Goal: Information Seeking & Learning: Check status

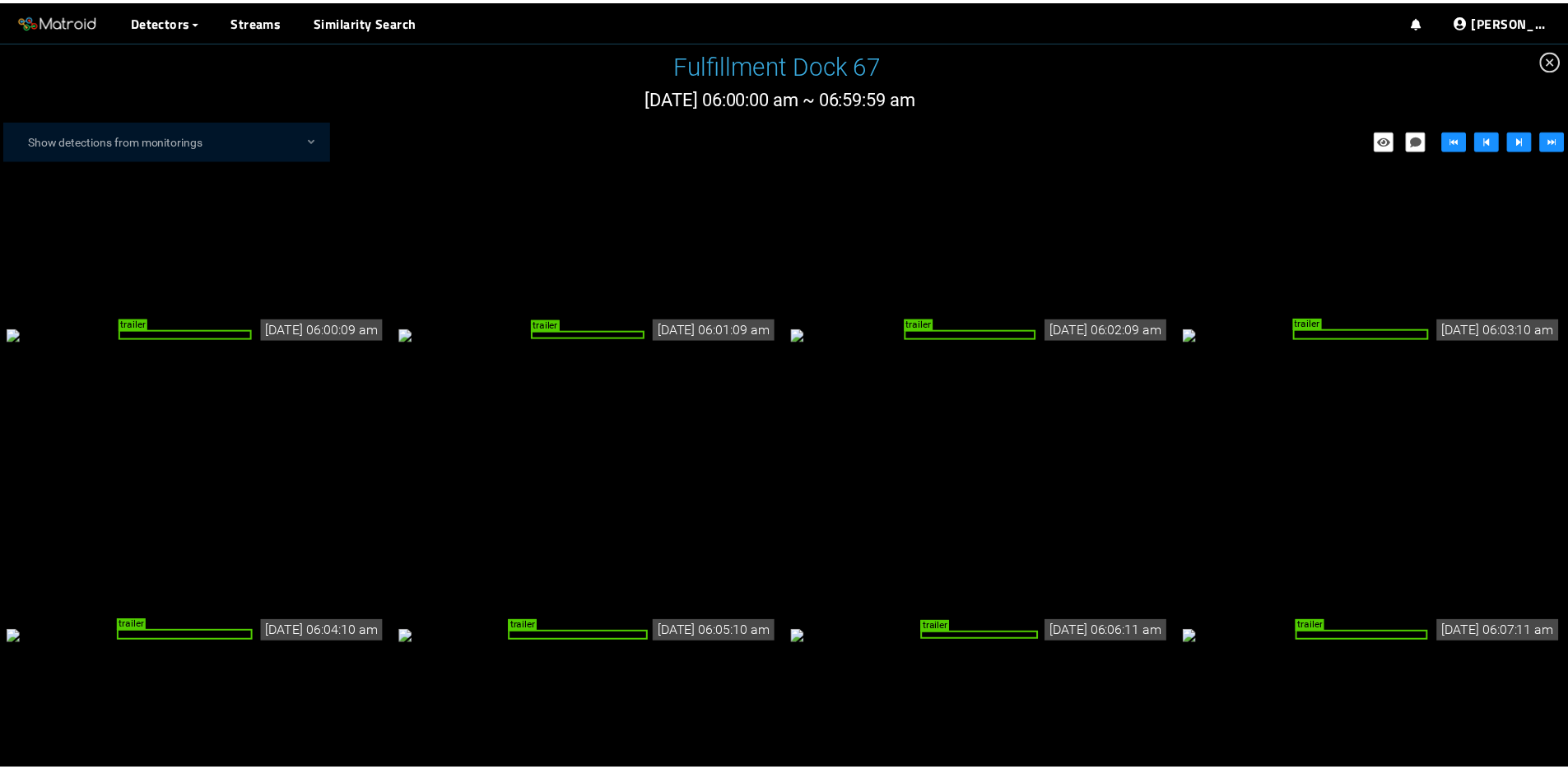
scroll to position [130, 0]
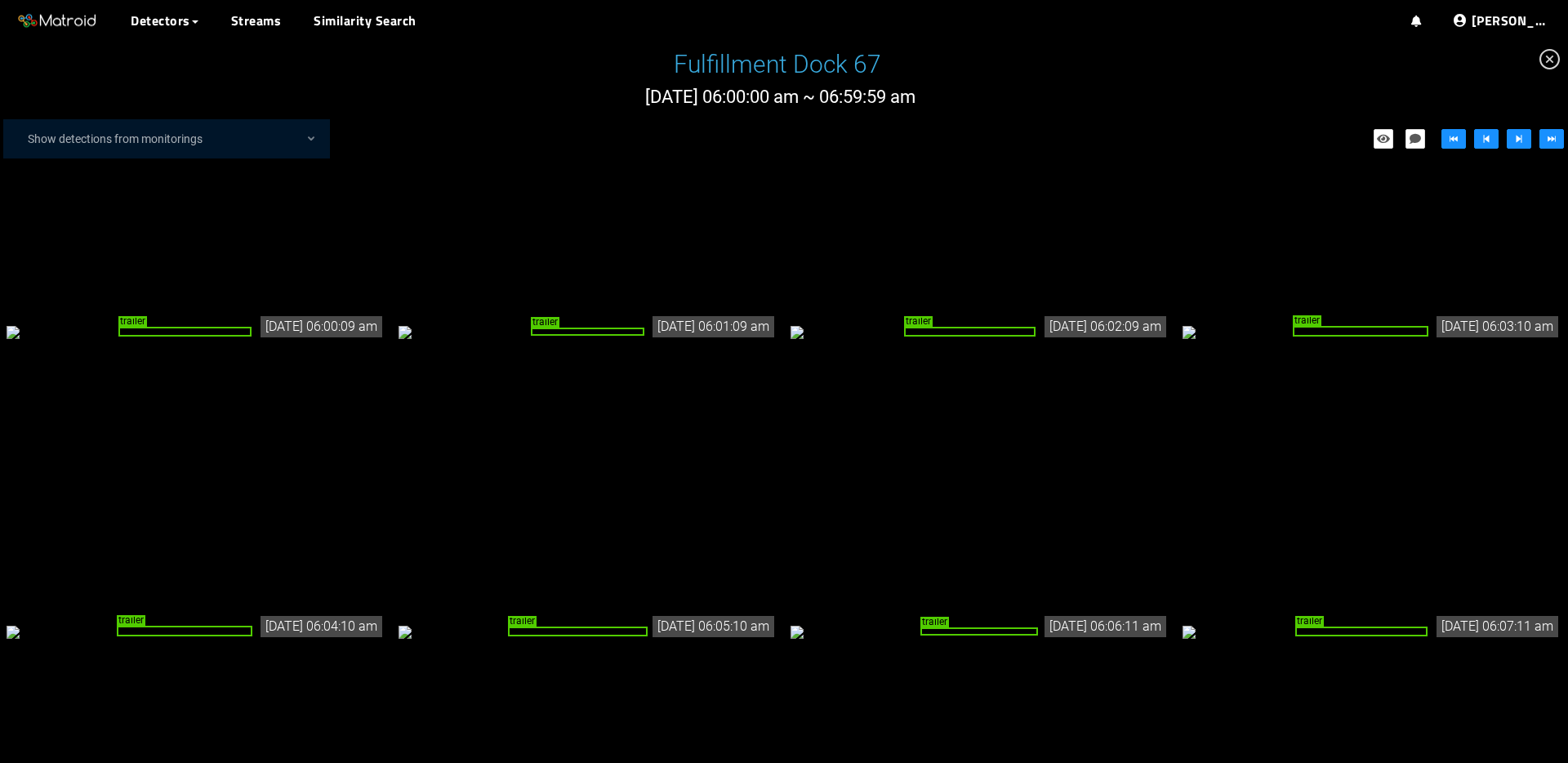
click at [1551, 65] on icon "close-circle" at bounding box center [1549, 59] width 20 height 20
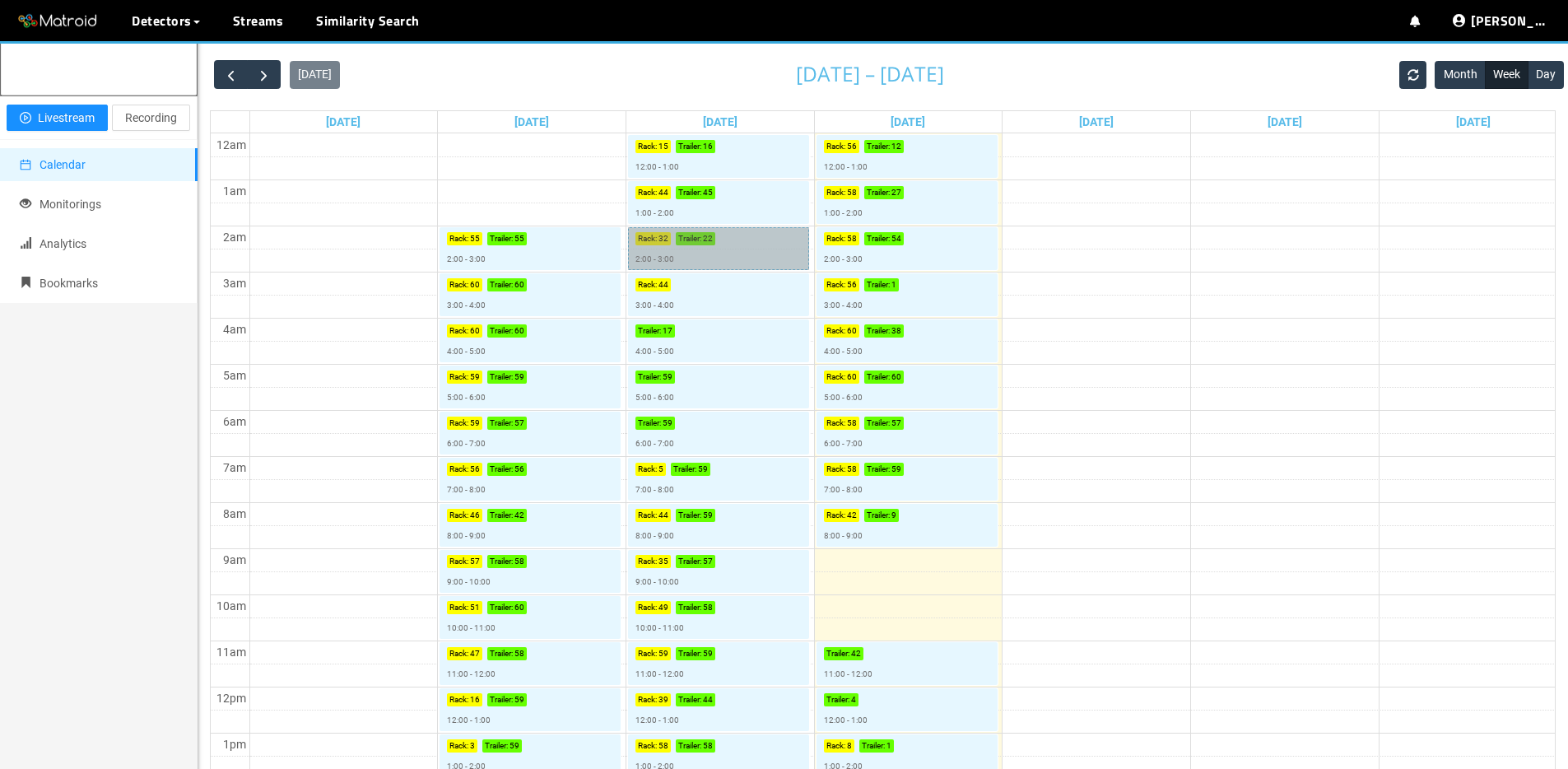
click at [689, 247] on link "Rack : 32 Trailer : 22 2:00 - 3:00" at bounding box center [718, 248] width 181 height 42
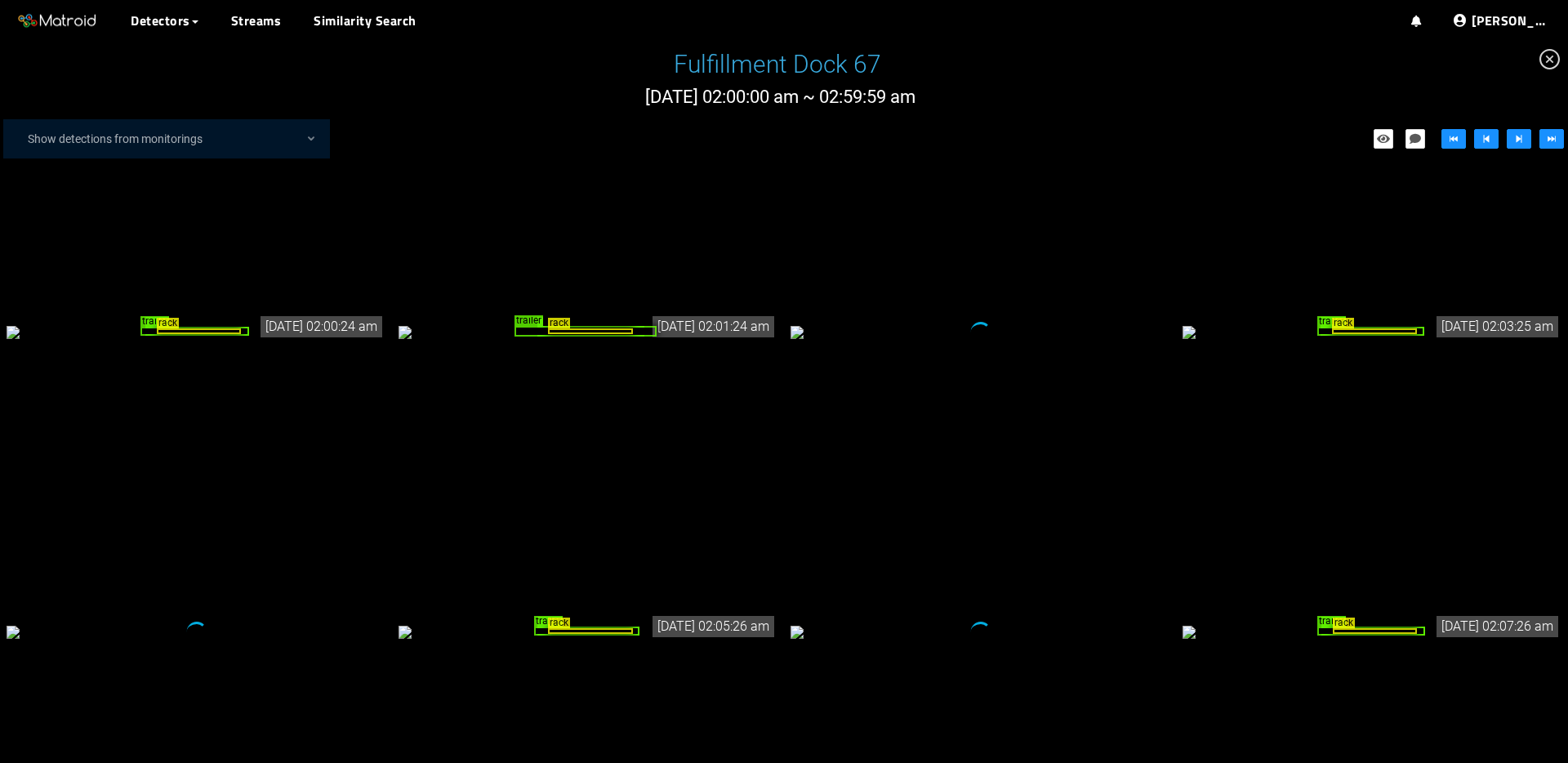
drag, startPoint x: 1549, startPoint y: 63, endPoint x: 814, endPoint y: 57, distance: 735.0
click at [1549, 63] on icon "close-circle" at bounding box center [1549, 59] width 20 height 20
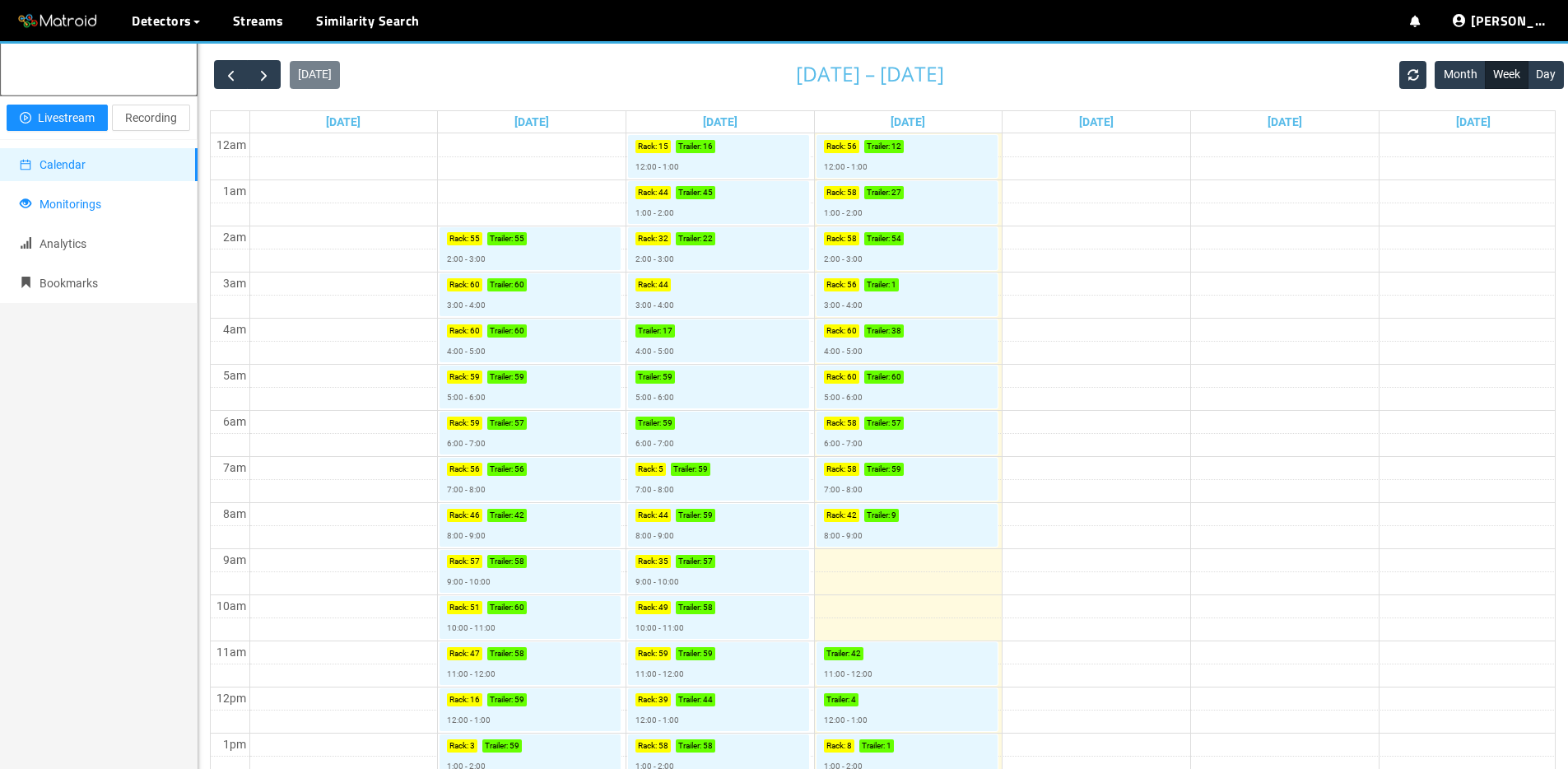
click at [91, 221] on li "Monitorings" at bounding box center [99, 203] width 198 height 33
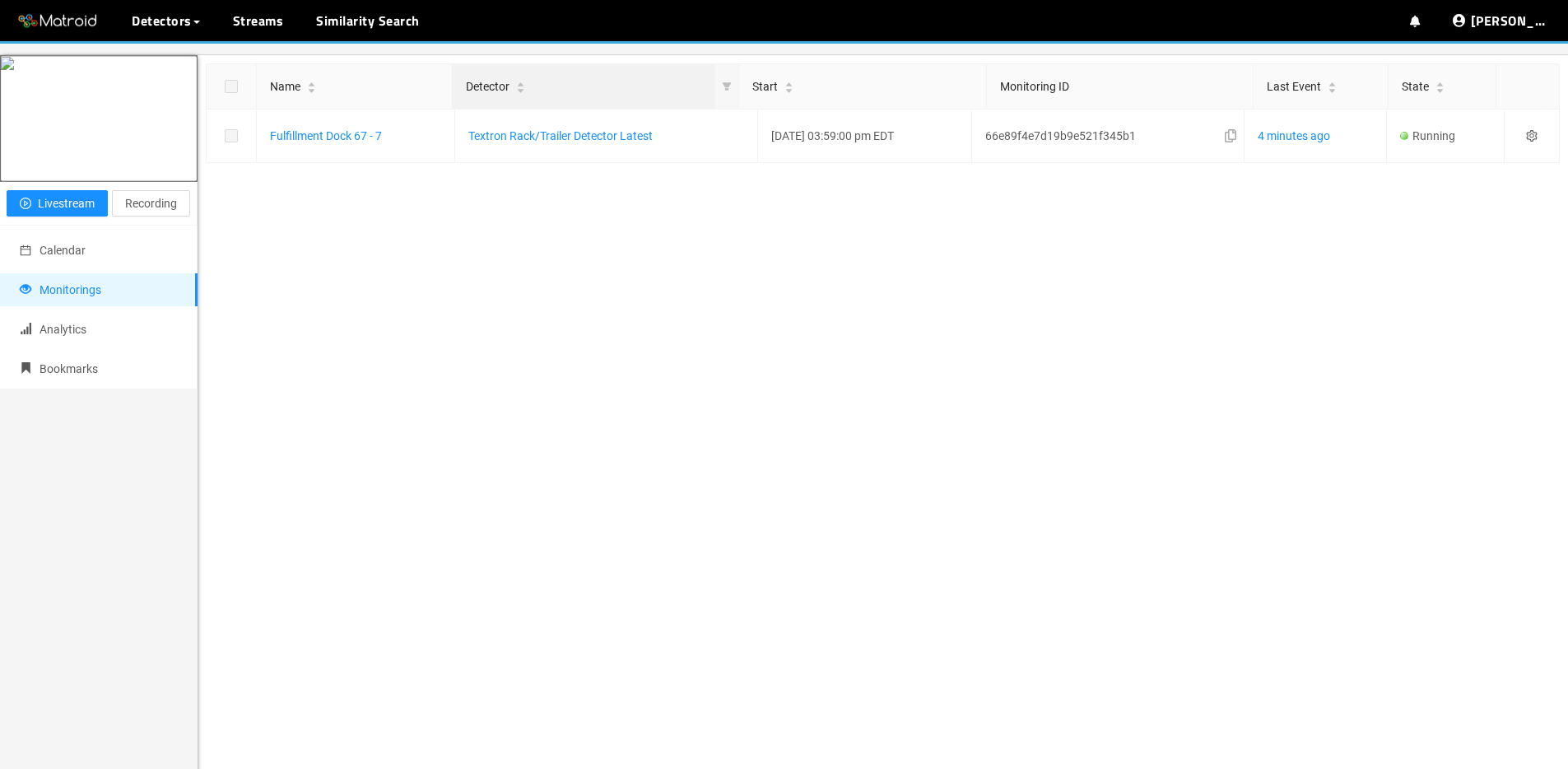
scroll to position [29, 0]
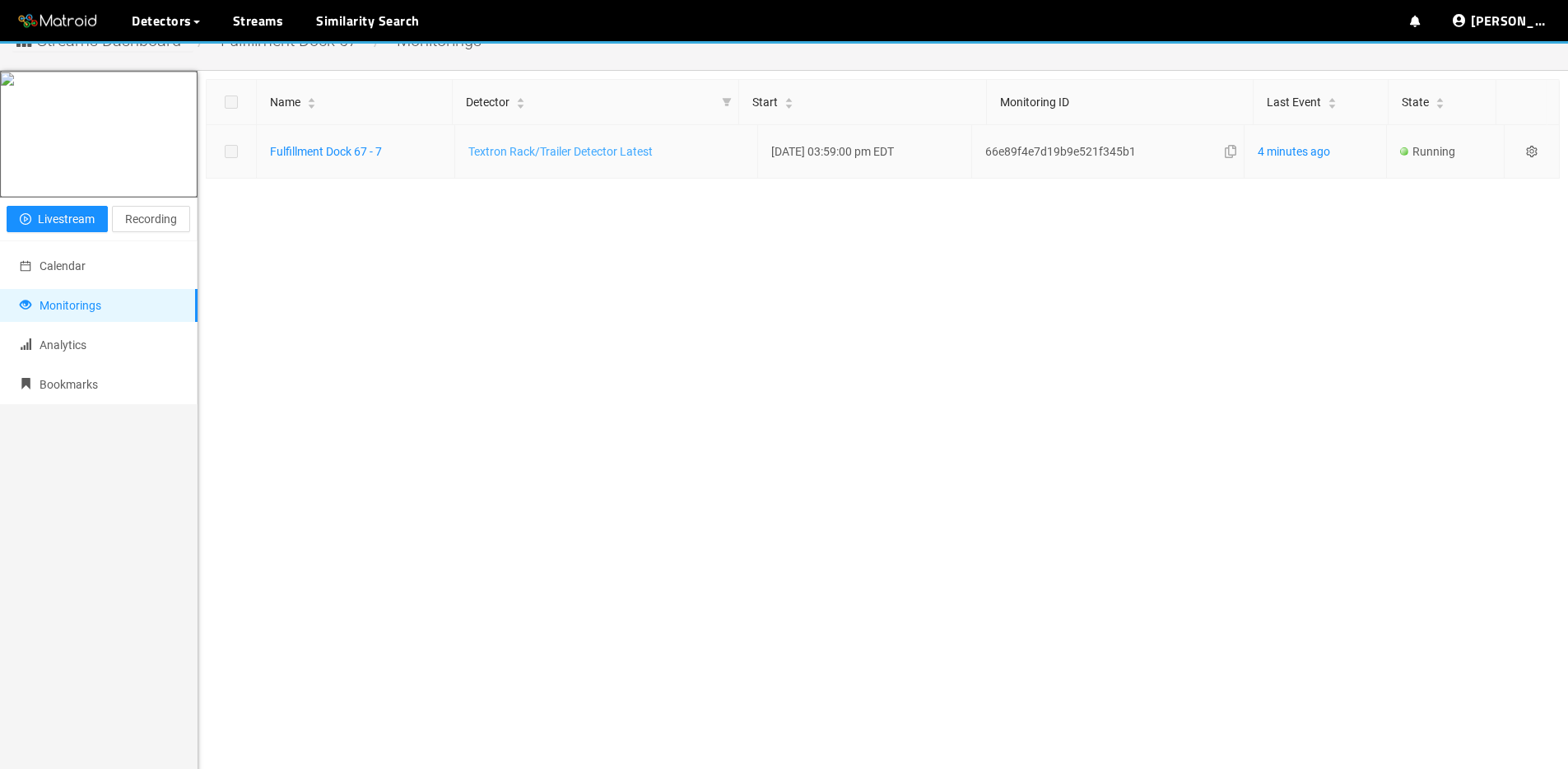
click at [587, 151] on link "Textron Rack/Trailer Detector Latest" at bounding box center [560, 151] width 185 height 13
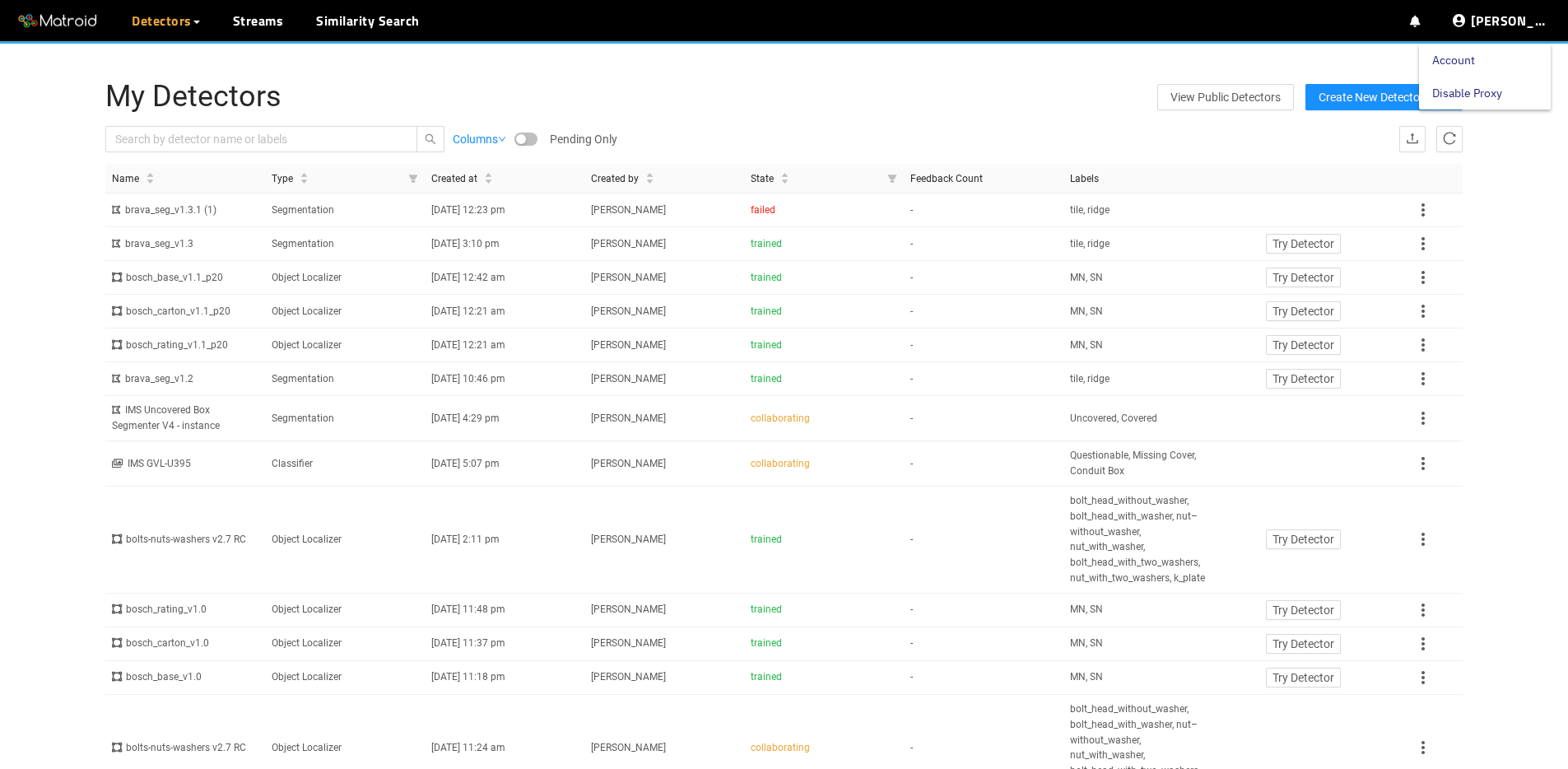
click at [1482, 97] on link "Disable Proxy" at bounding box center [1466, 93] width 70 height 33
